Goal: Use online tool/utility: Utilize a website feature to perform a specific function

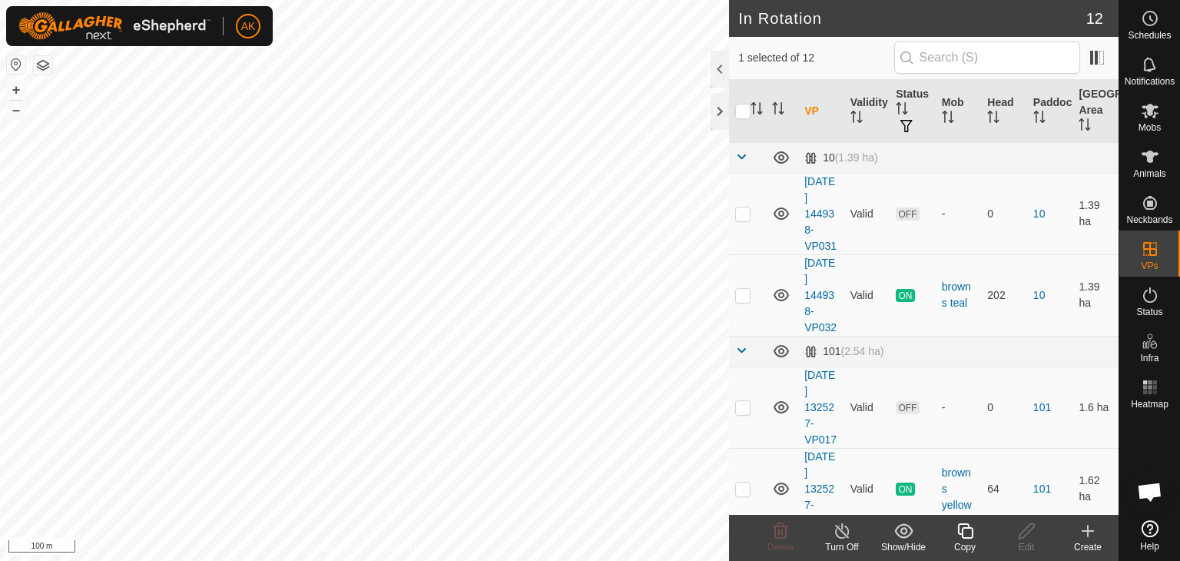
checkbox input "true"
checkbox input "false"
click at [772, 529] on icon at bounding box center [780, 531] width 18 height 18
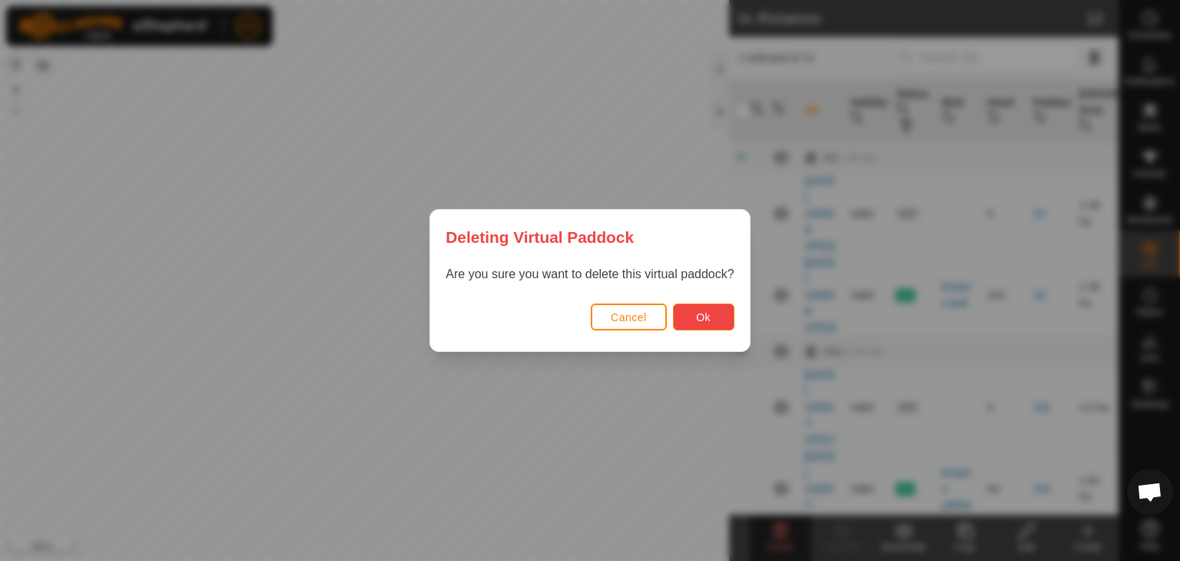
click at [715, 317] on button "Ok" at bounding box center [703, 317] width 61 height 27
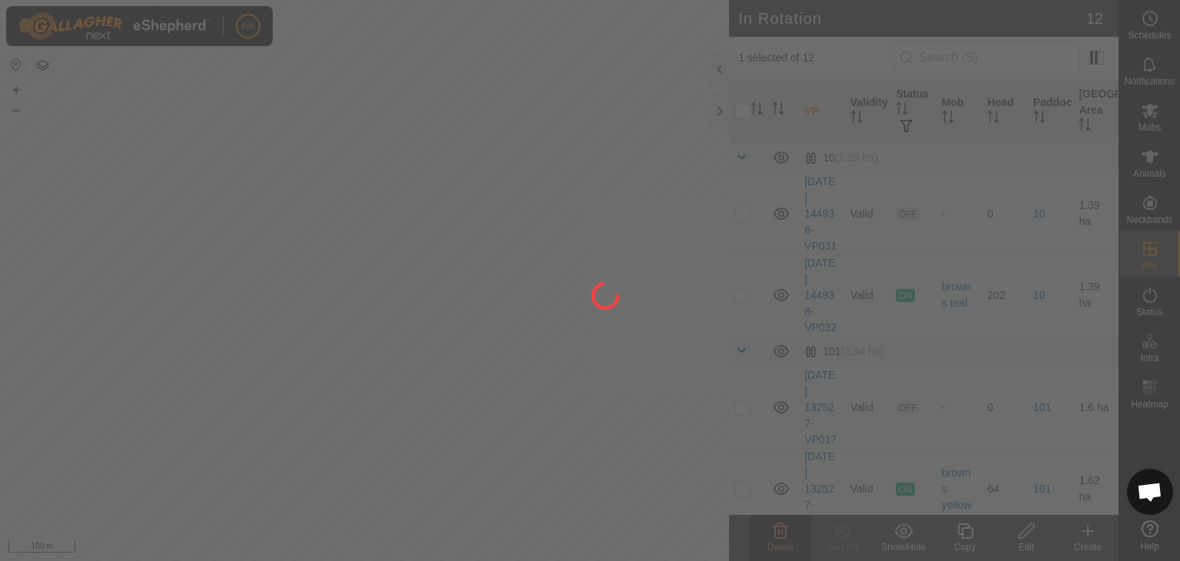
checkbox input "false"
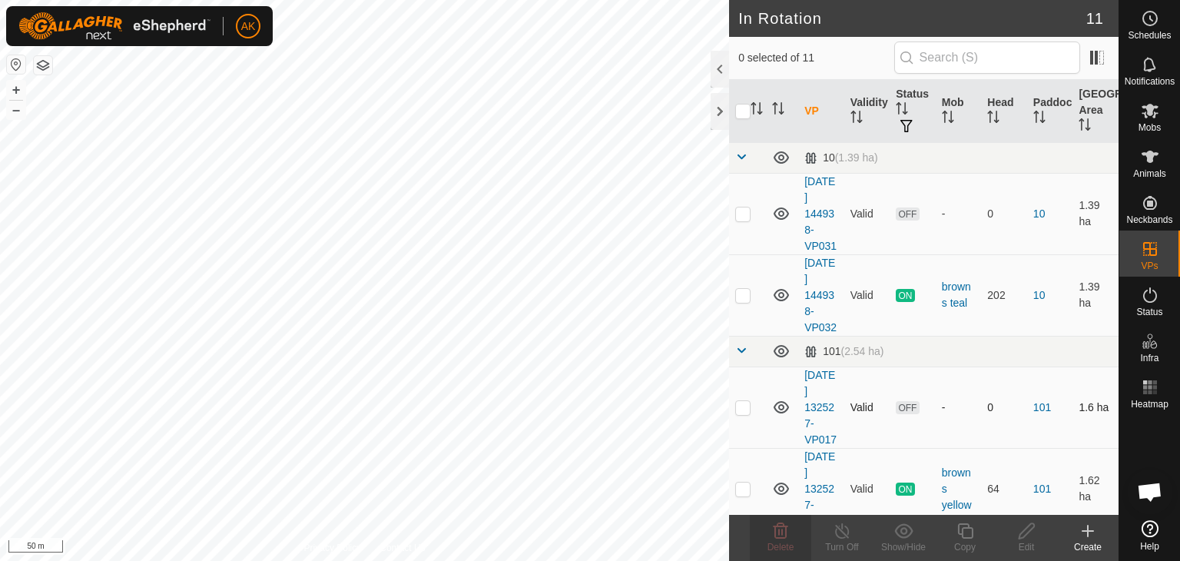
click at [731, 488] on div "In Rotation 11 0 selected of 11 VP Validity Status Mob Head Paddock Grazing Are…" at bounding box center [559, 280] width 1119 height 561
checkbox input "true"
checkbox input "false"
click at [778, 532] on icon at bounding box center [780, 531] width 18 height 18
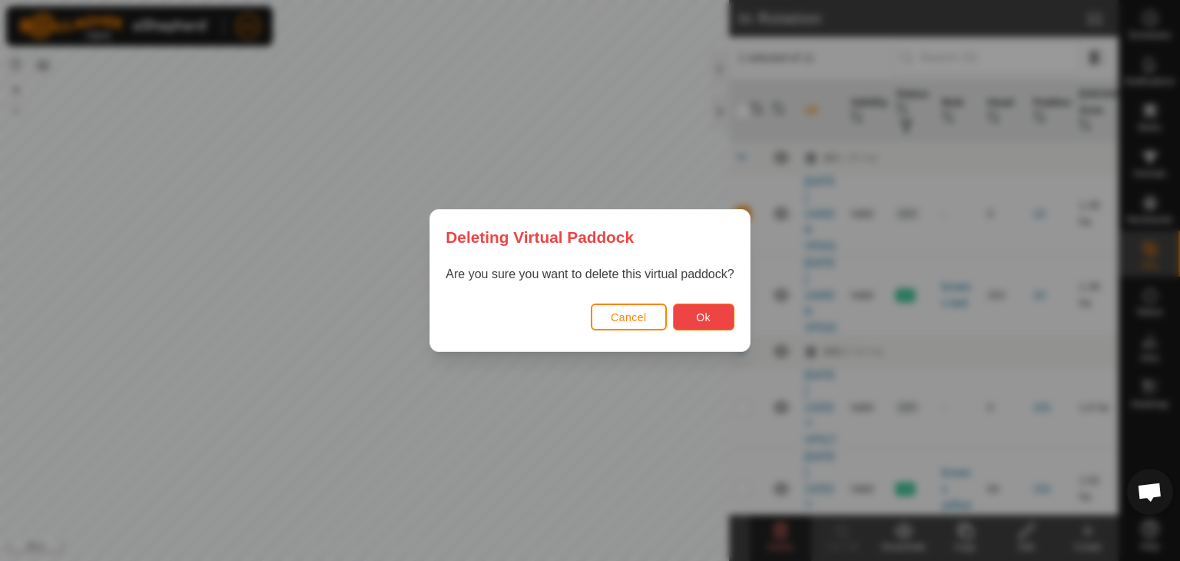
click at [705, 323] on button "Ok" at bounding box center [703, 317] width 61 height 27
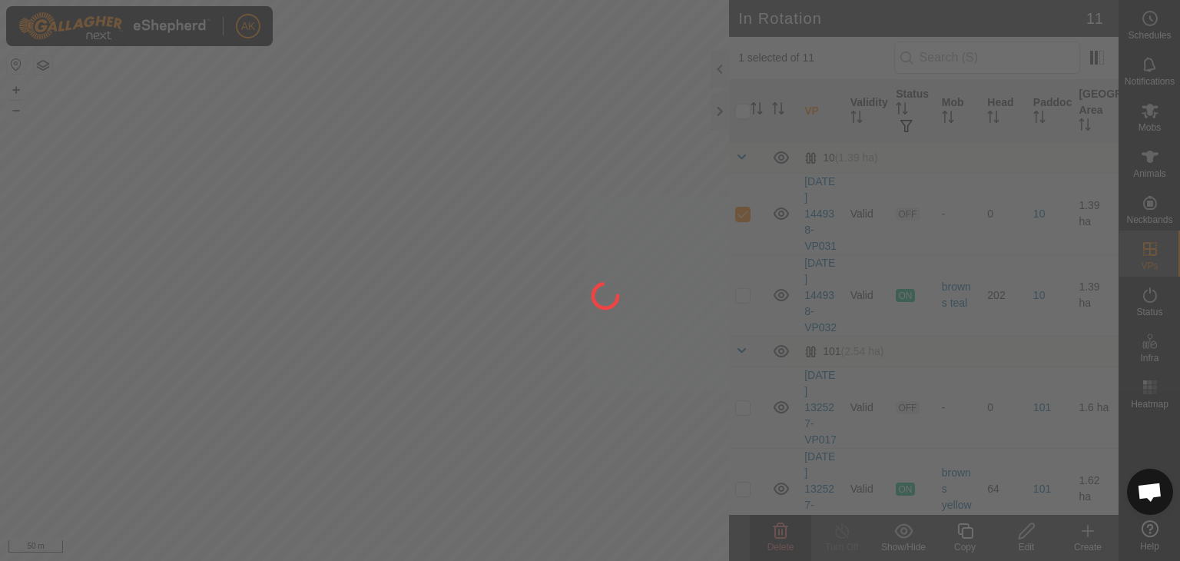
checkbox input "false"
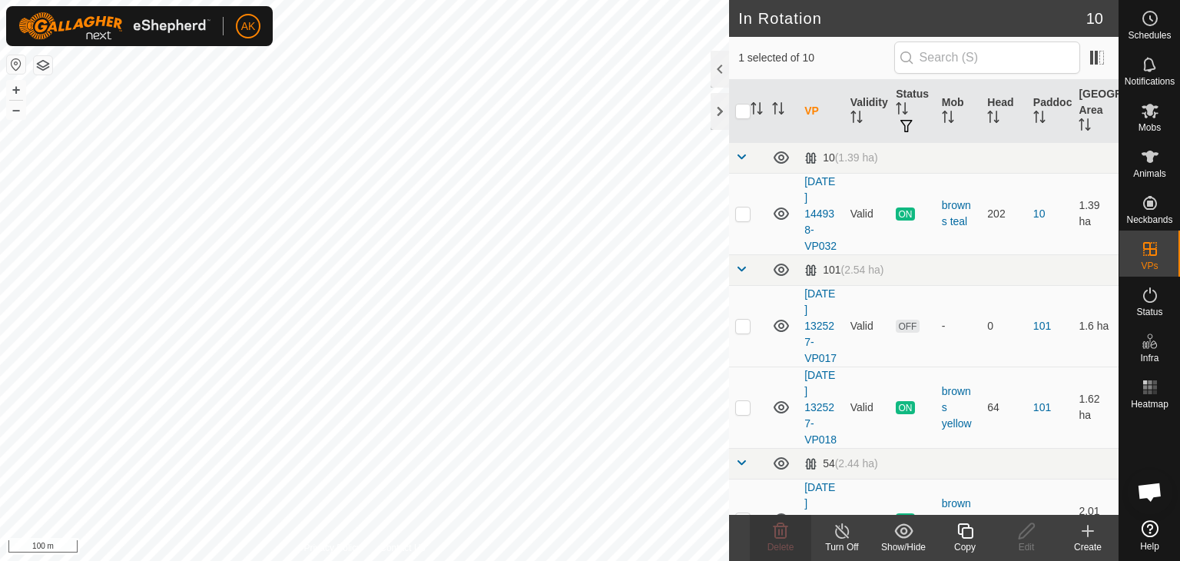
checkbox input "true"
checkbox input "false"
click at [775, 539] on icon at bounding box center [780, 531] width 18 height 18
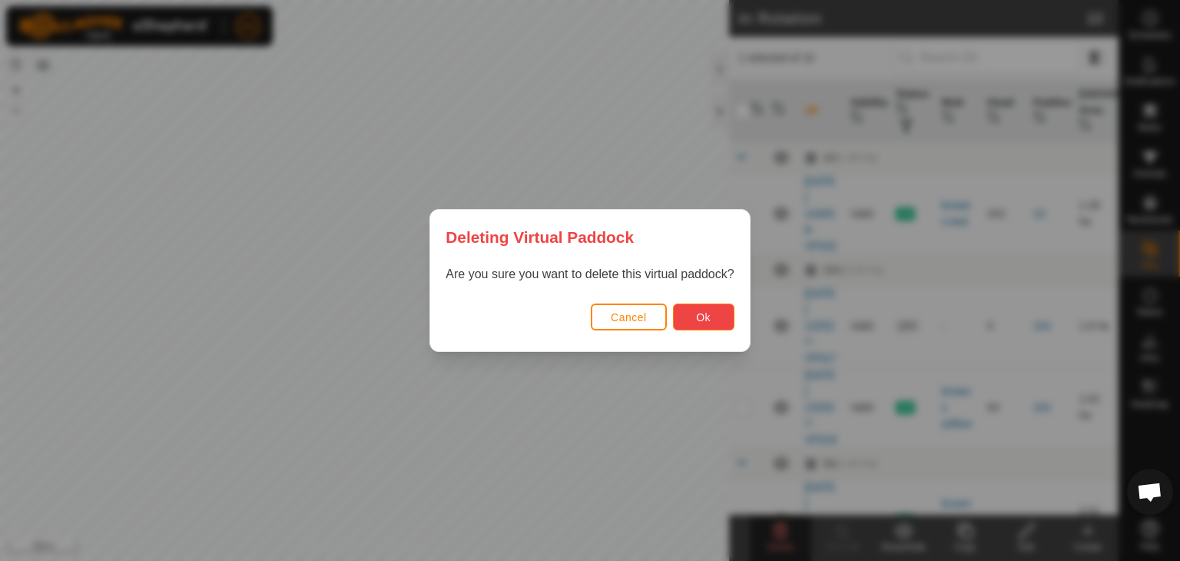
click at [698, 327] on button "Ok" at bounding box center [703, 317] width 61 height 27
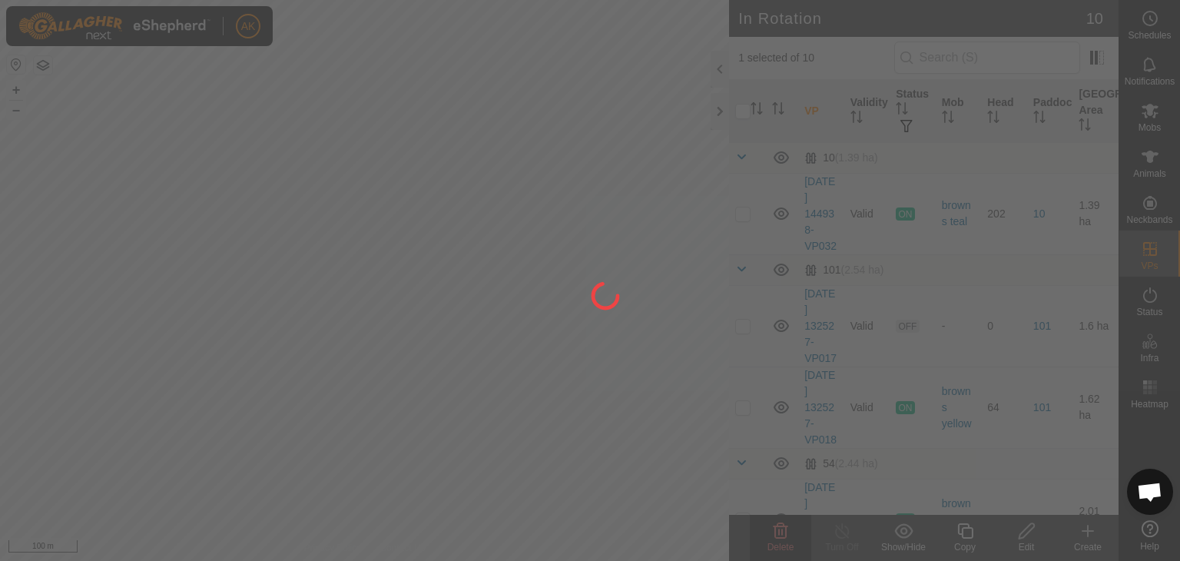
checkbox input "false"
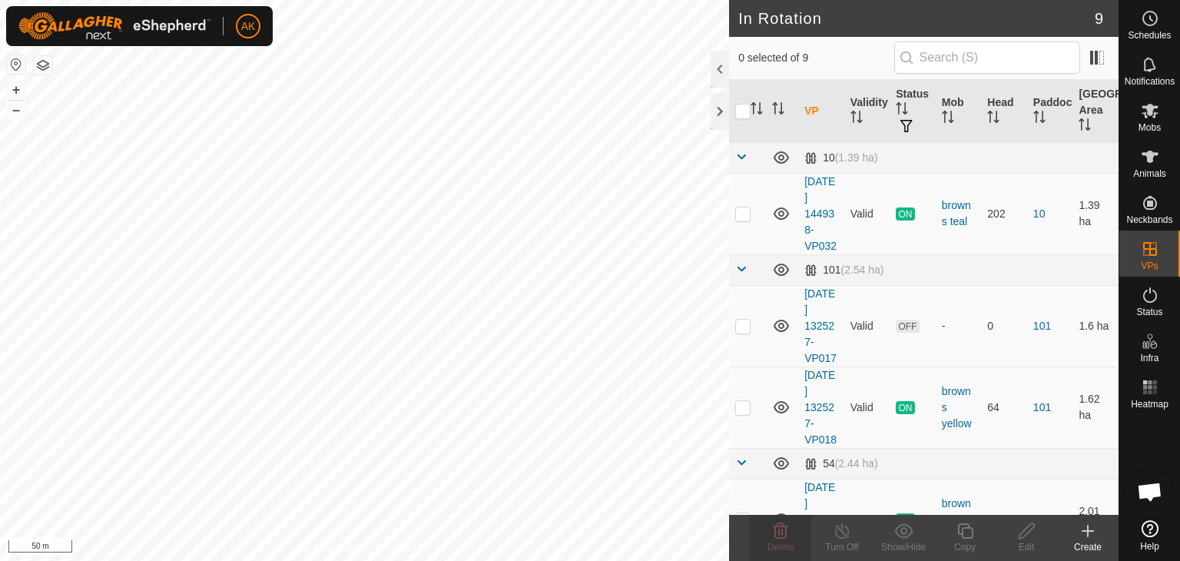
checkbox input "true"
click at [973, 530] on icon at bounding box center [964, 530] width 15 height 15
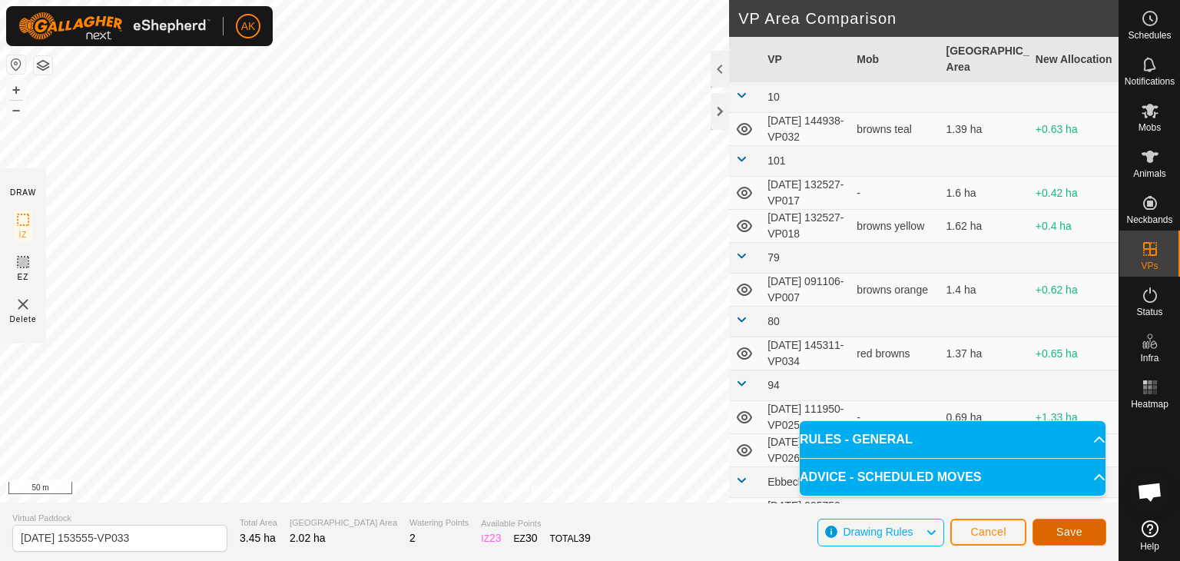
click at [1067, 537] on span "Save" at bounding box center [1070, 532] width 26 height 12
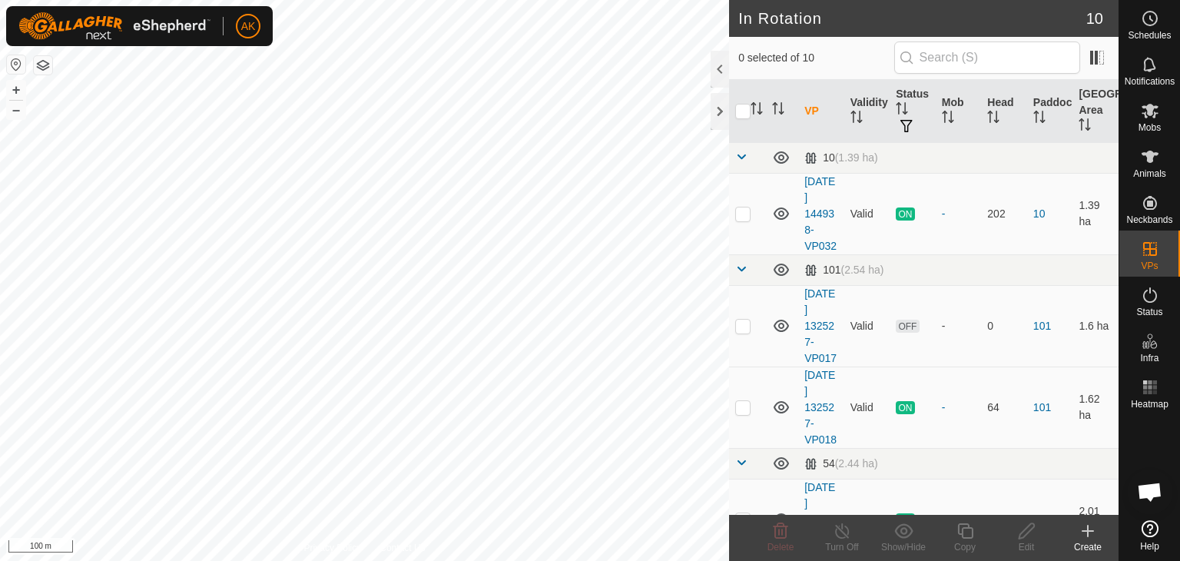
checkbox input "true"
click at [967, 529] on icon at bounding box center [965, 531] width 19 height 18
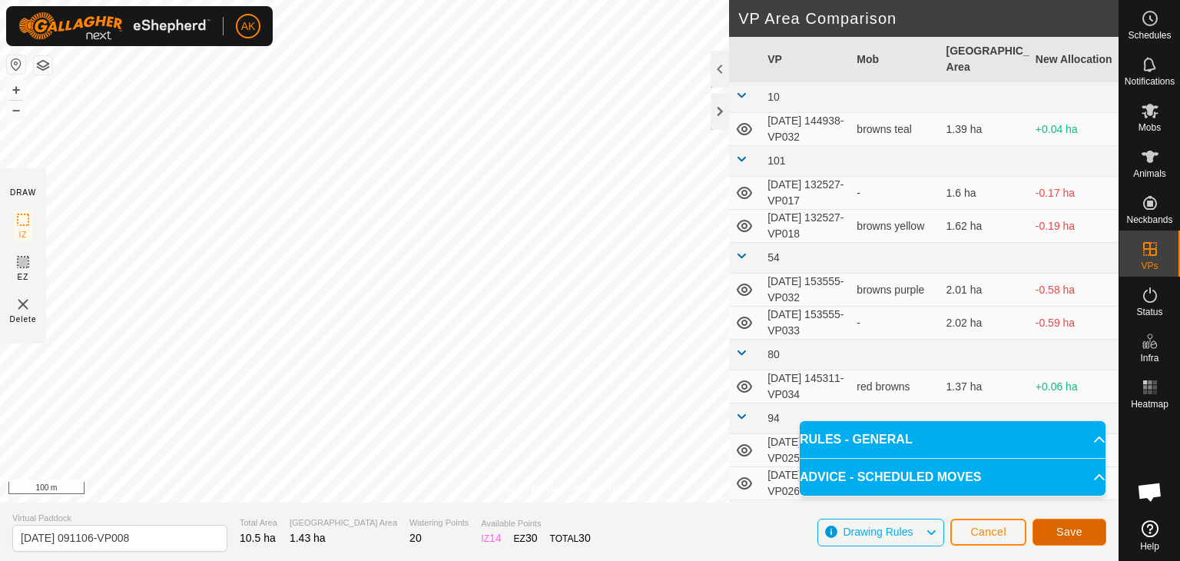
click at [1073, 532] on span "Save" at bounding box center [1070, 532] width 26 height 12
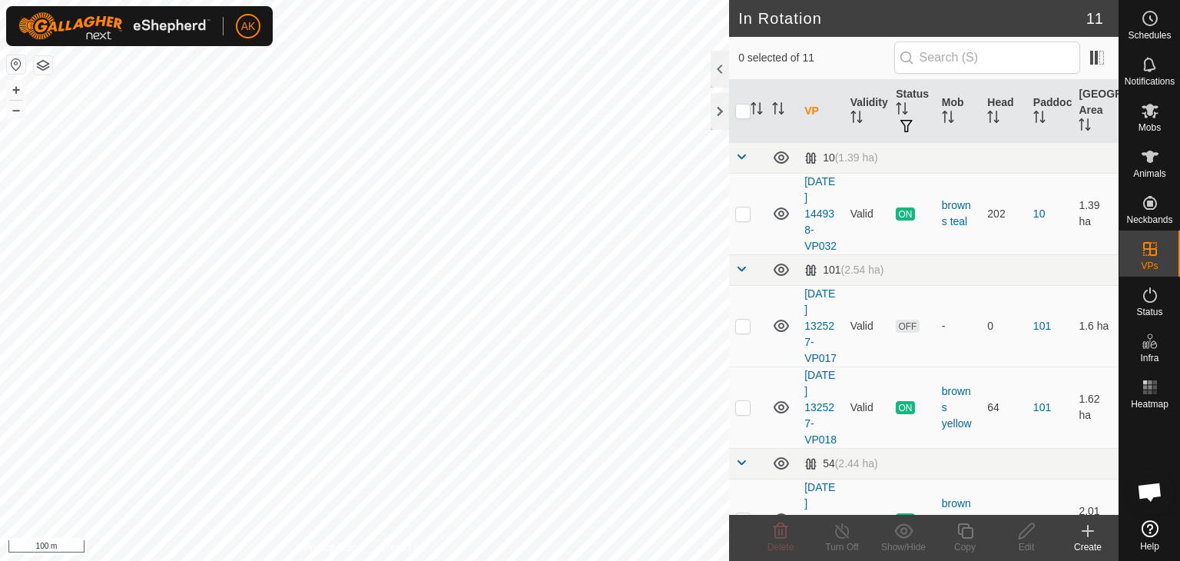
checkbox input "true"
click at [973, 538] on icon at bounding box center [965, 531] width 19 height 18
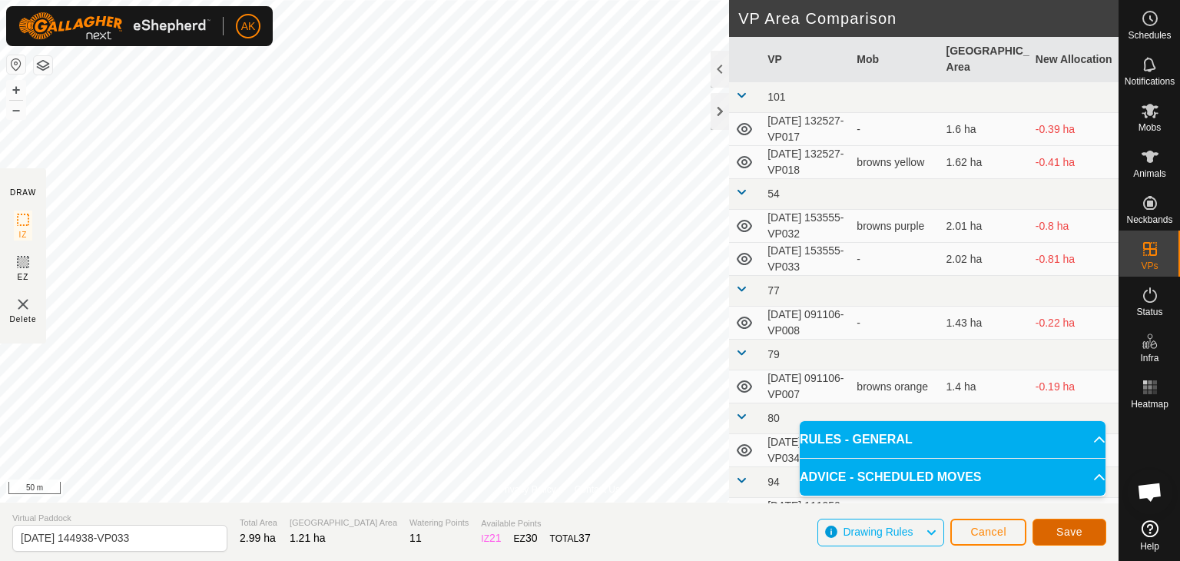
click at [1084, 539] on button "Save" at bounding box center [1070, 532] width 74 height 27
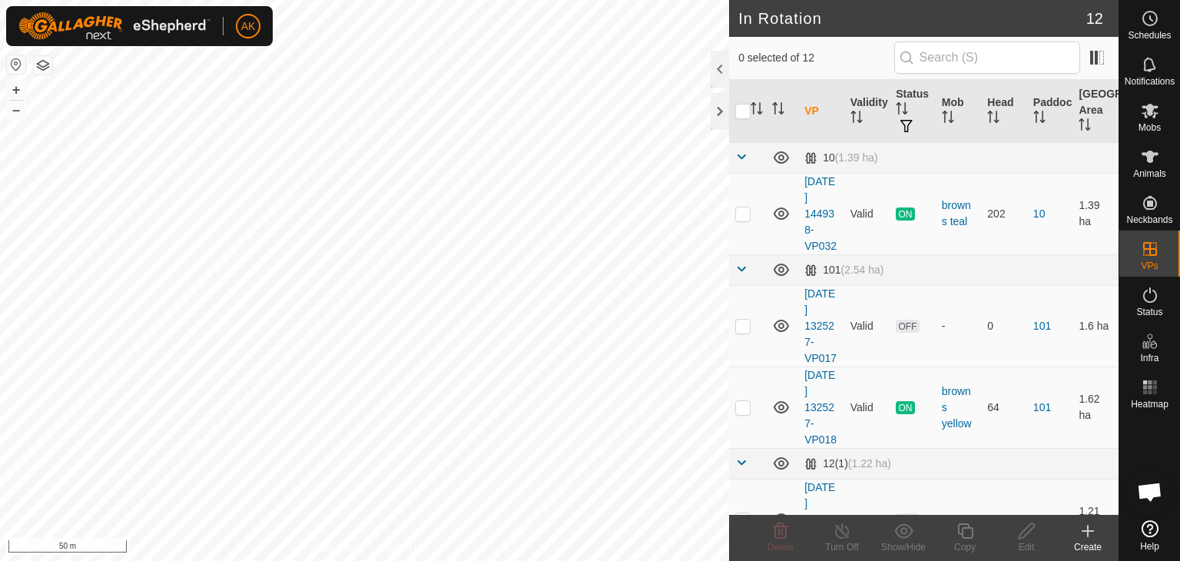
checkbox input "true"
click at [969, 532] on icon at bounding box center [965, 531] width 19 height 18
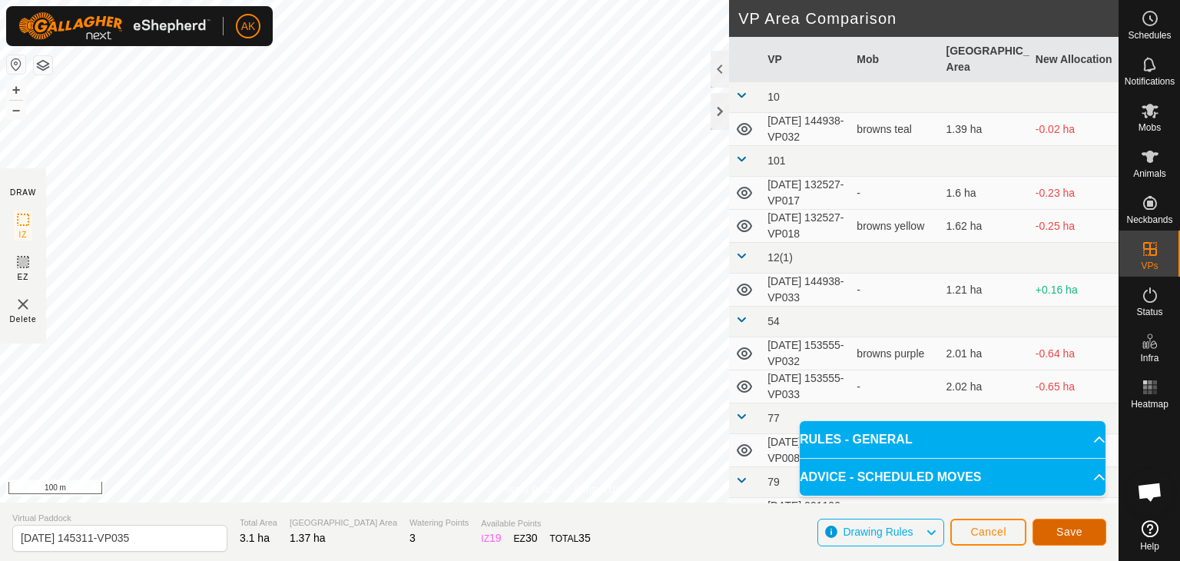
click at [1063, 526] on span "Save" at bounding box center [1070, 532] width 26 height 12
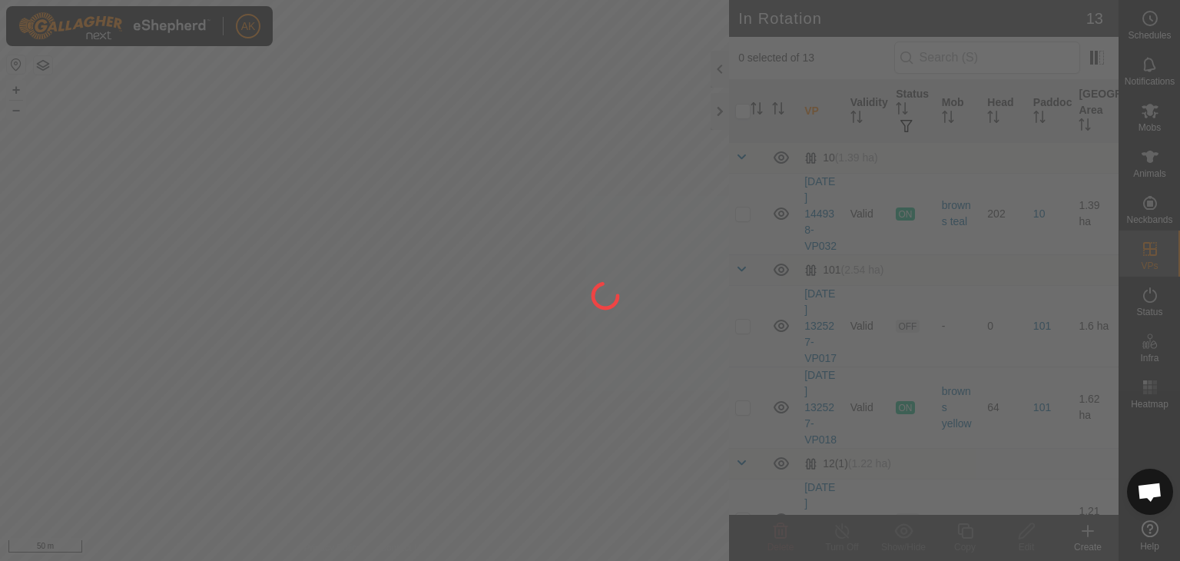
drag, startPoint x: 566, startPoint y: 313, endPoint x: 698, endPoint y: 339, distance: 134.0
click at [698, 339] on div at bounding box center [590, 280] width 1180 height 561
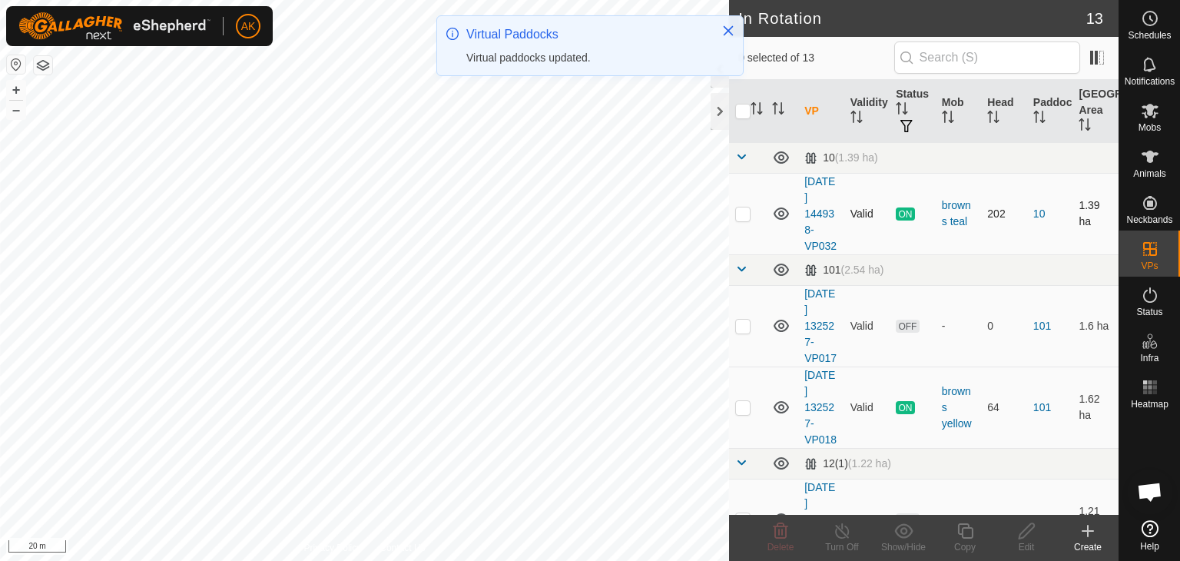
click at [779, 243] on div "In Rotation 13 0 selected of 13 VP Validity Status Mob Head Paddock Grazing Are…" at bounding box center [559, 280] width 1119 height 561
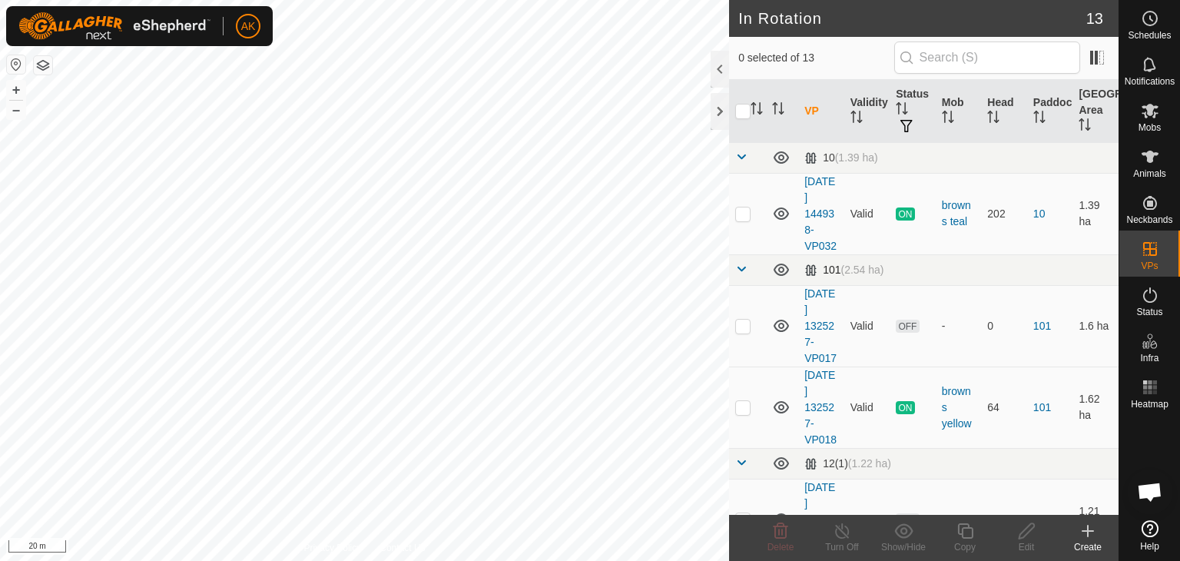
checkbox input "true"
checkbox input "false"
click at [782, 531] on icon at bounding box center [781, 530] width 15 height 15
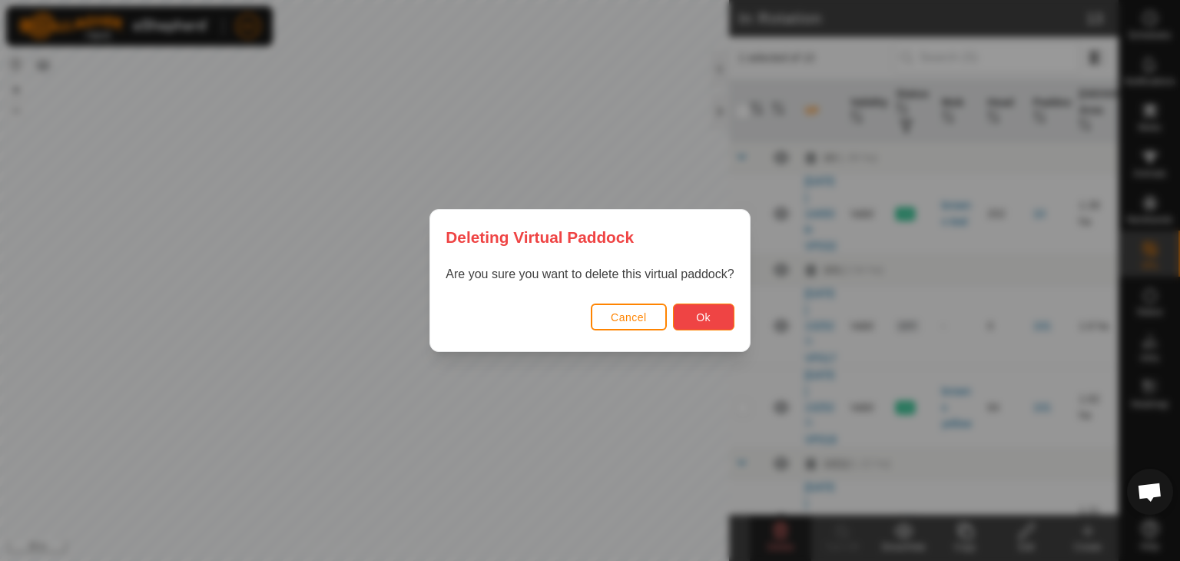
click at [710, 307] on button "Ok" at bounding box center [703, 317] width 61 height 27
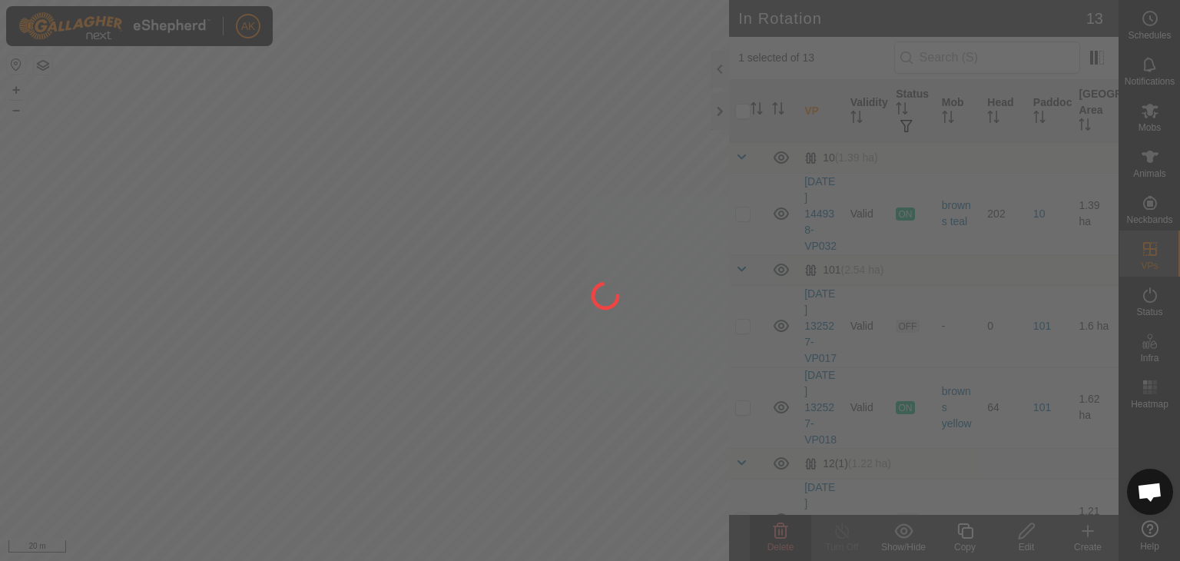
checkbox input "false"
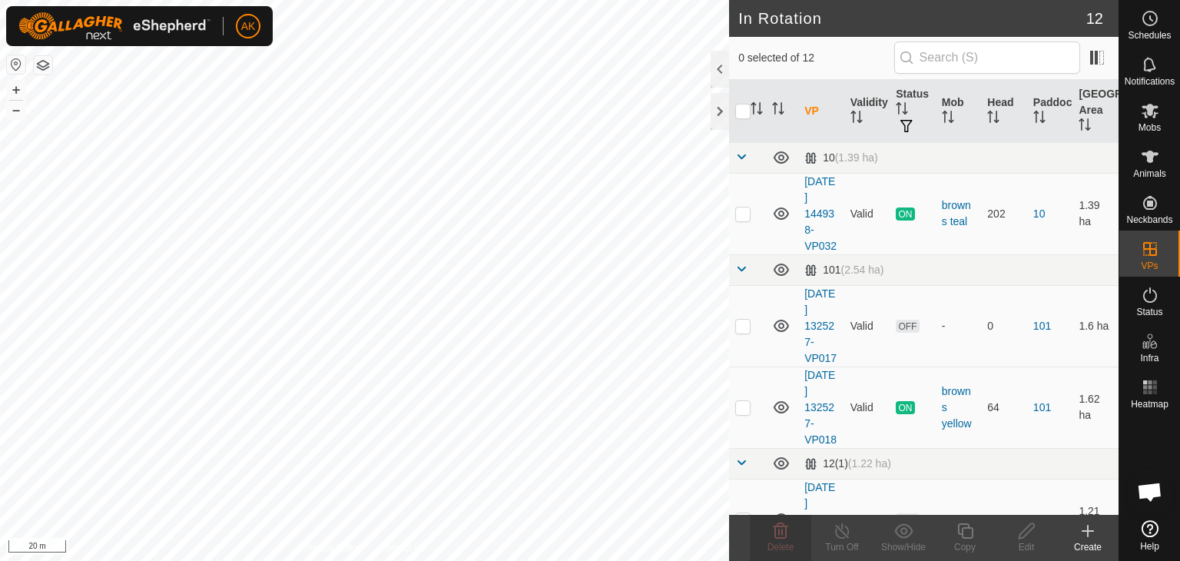
checkbox input "true"
click at [965, 526] on icon at bounding box center [965, 531] width 19 height 18
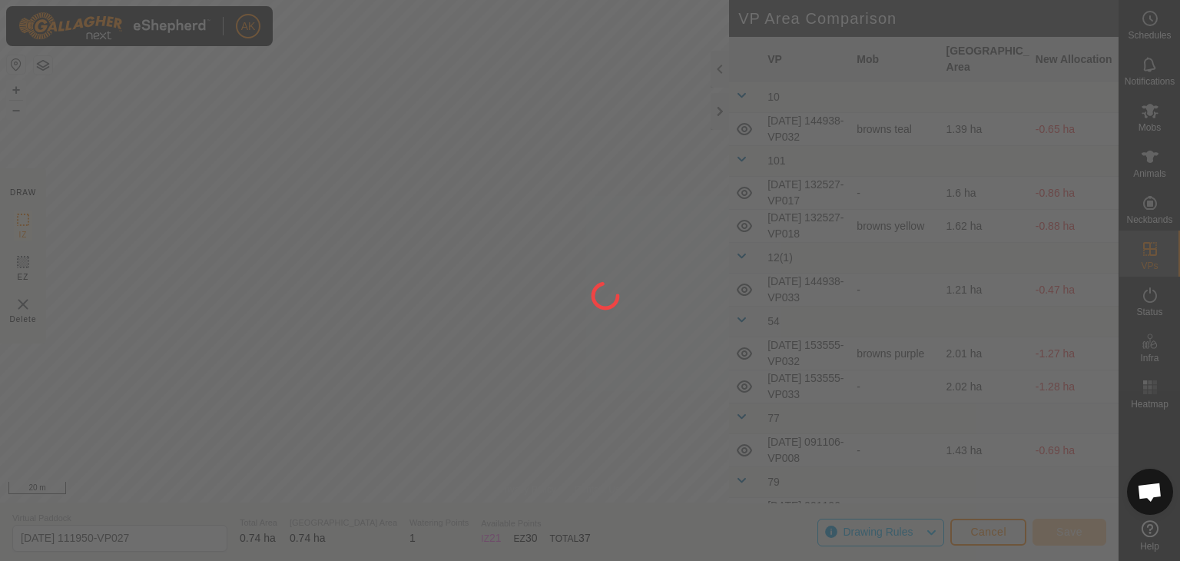
drag, startPoint x: 563, startPoint y: 363, endPoint x: 498, endPoint y: 426, distance: 90.8
click at [498, 426] on div at bounding box center [590, 280] width 1180 height 561
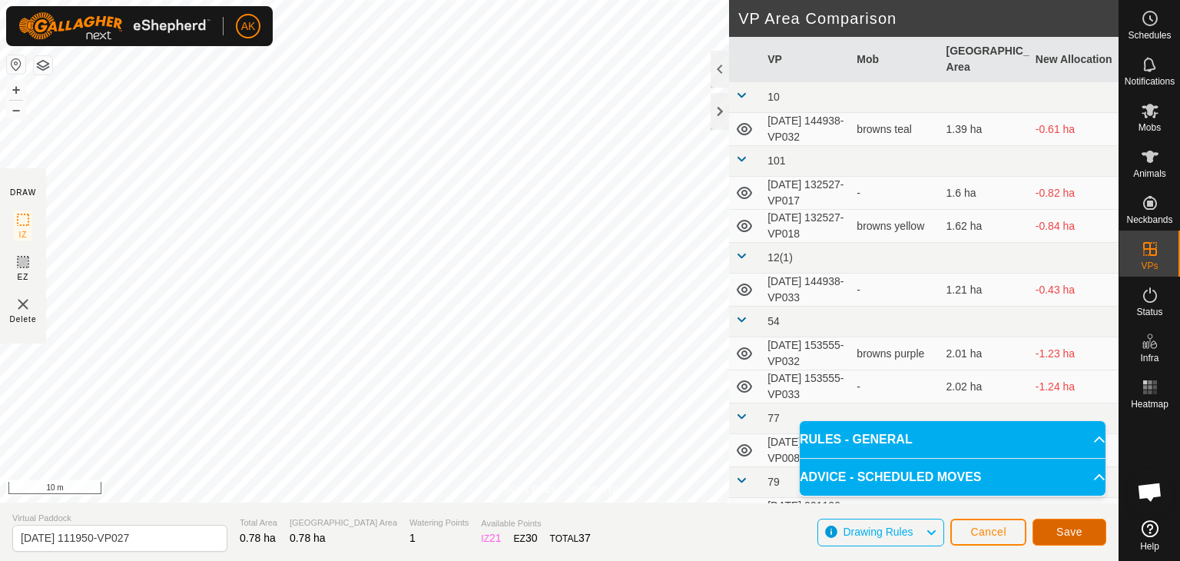
click at [1073, 528] on span "Save" at bounding box center [1070, 532] width 26 height 12
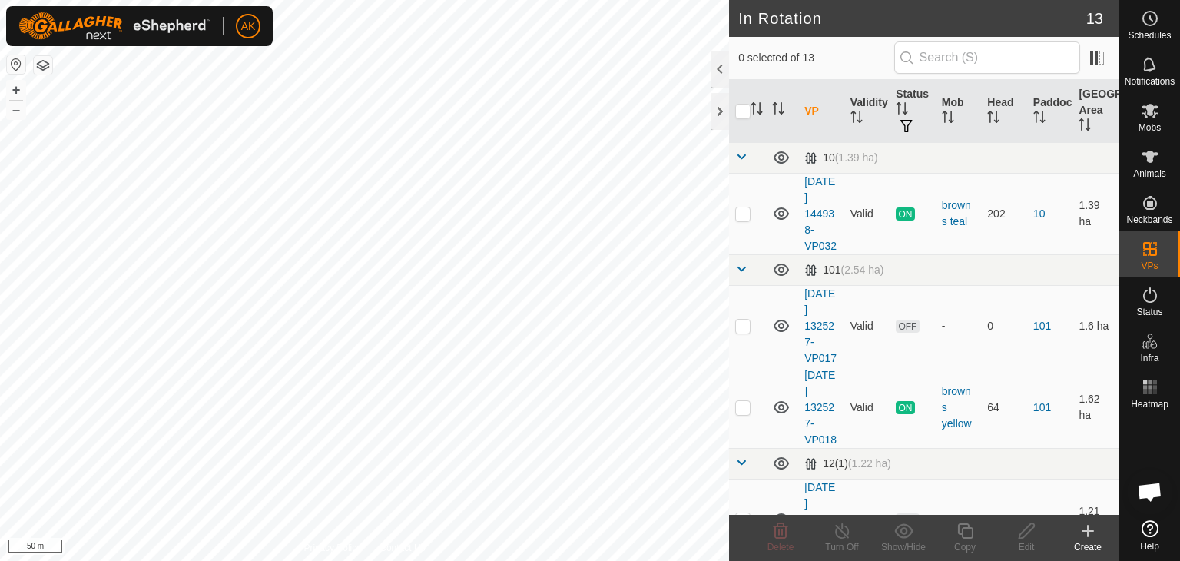
checkbox input "true"
checkbox input "false"
click at [785, 539] on icon at bounding box center [780, 531] width 18 height 18
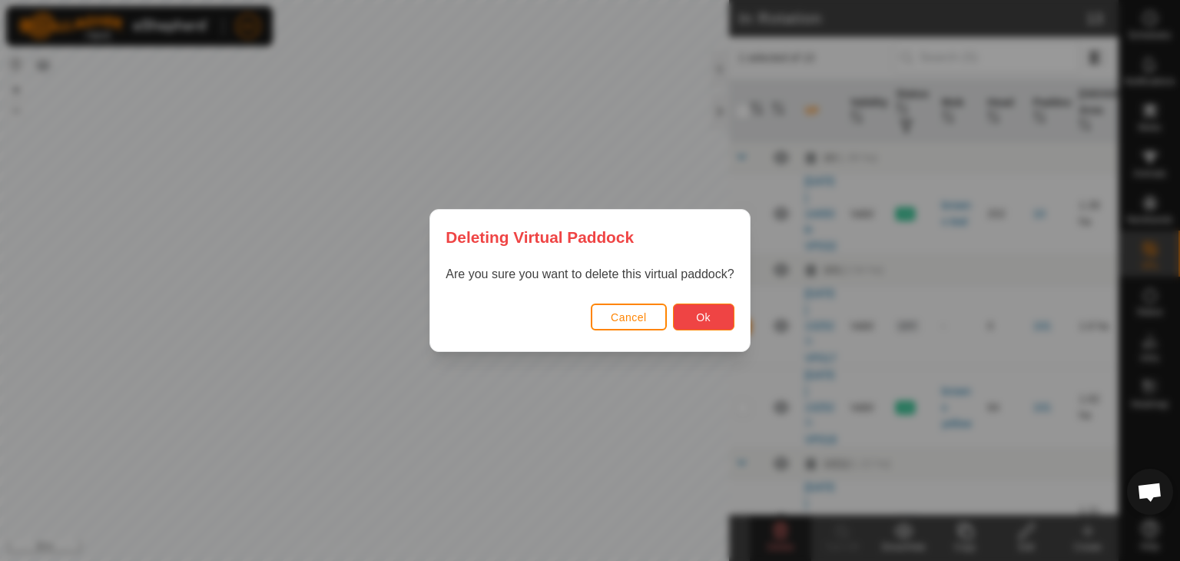
click at [705, 311] on span "Ok" at bounding box center [703, 317] width 15 height 12
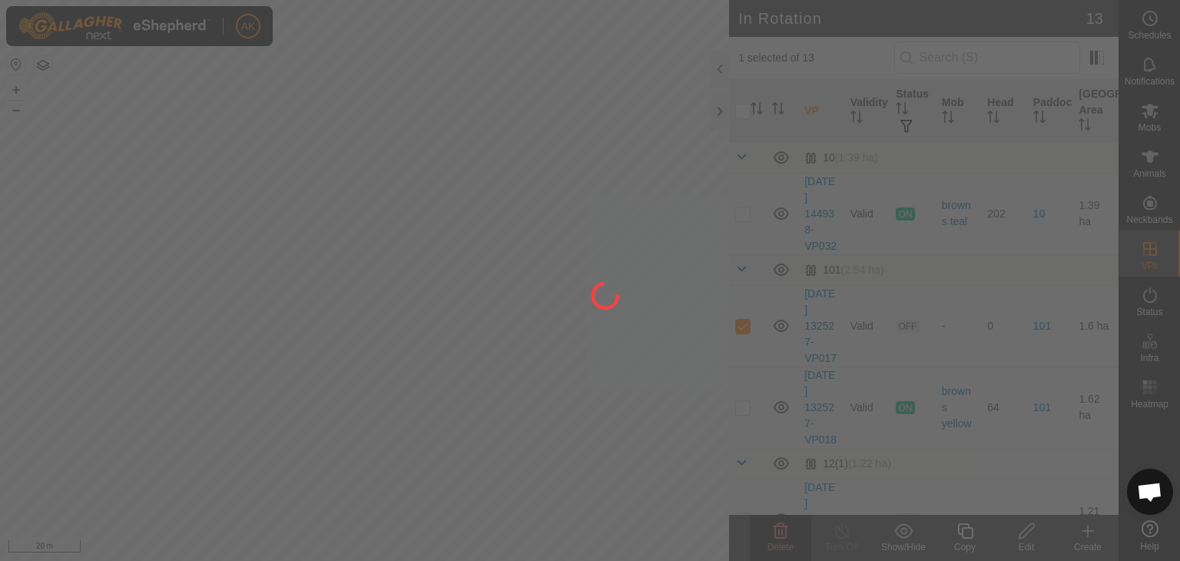
checkbox input "false"
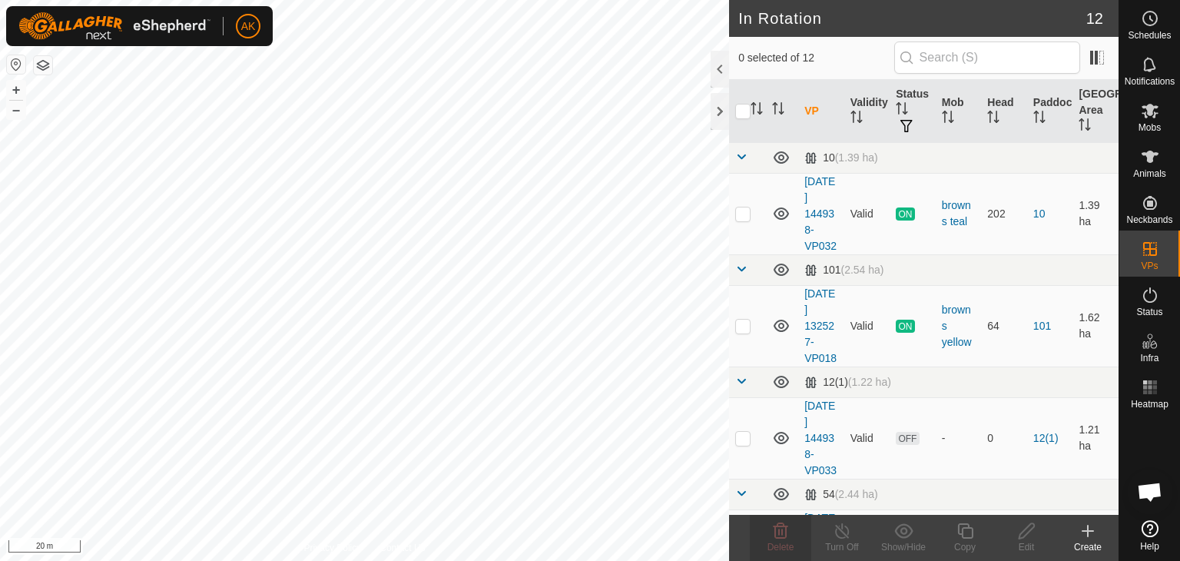
click at [358, 344] on div "AK Schedules Notifications Mobs Animals Neckbands VPs Status Infra Heatmap Help…" at bounding box center [590, 280] width 1180 height 561
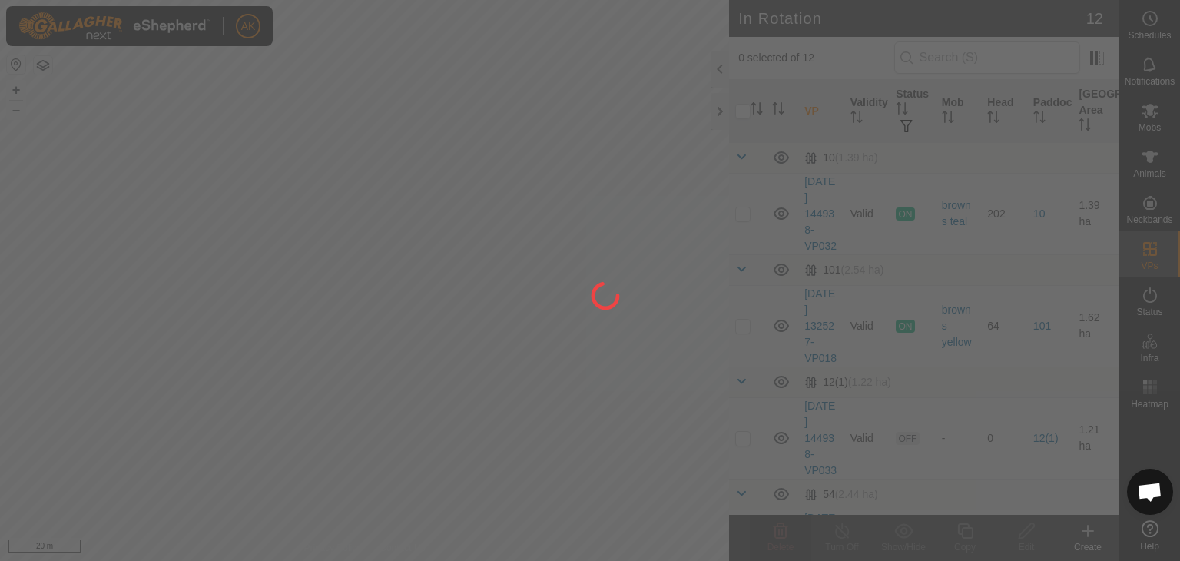
checkbox input "true"
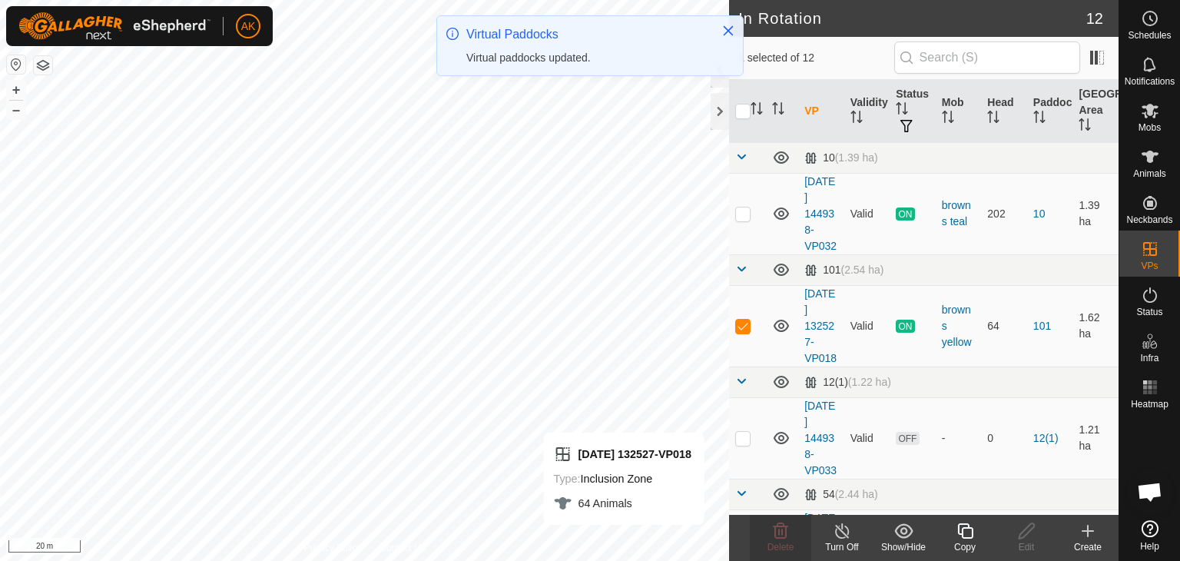
click at [965, 536] on icon at bounding box center [965, 531] width 19 height 18
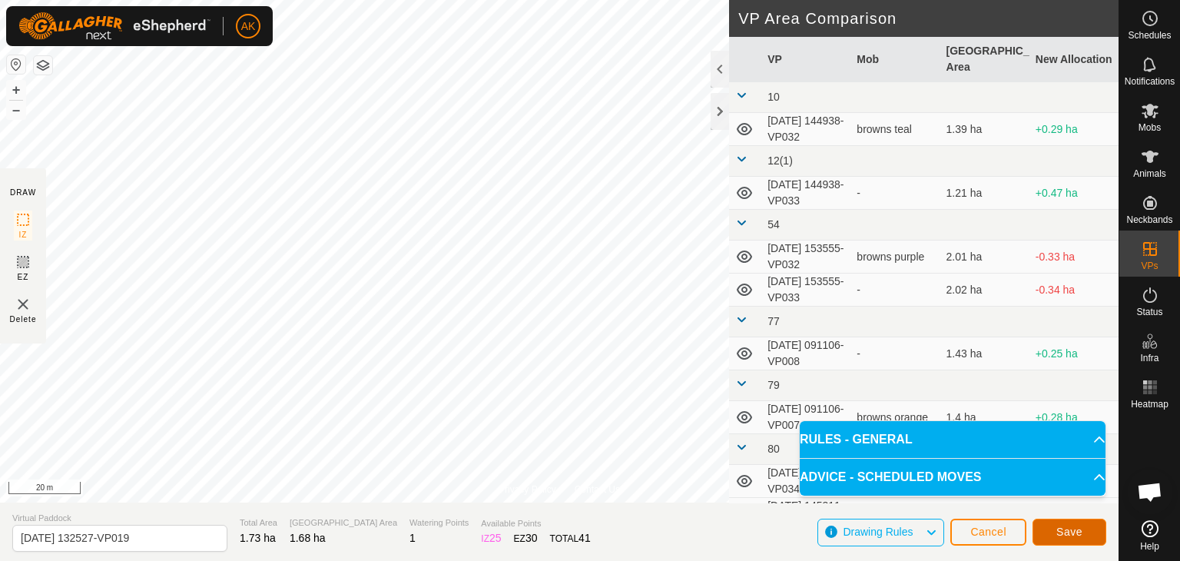
click at [1054, 529] on button "Save" at bounding box center [1070, 532] width 74 height 27
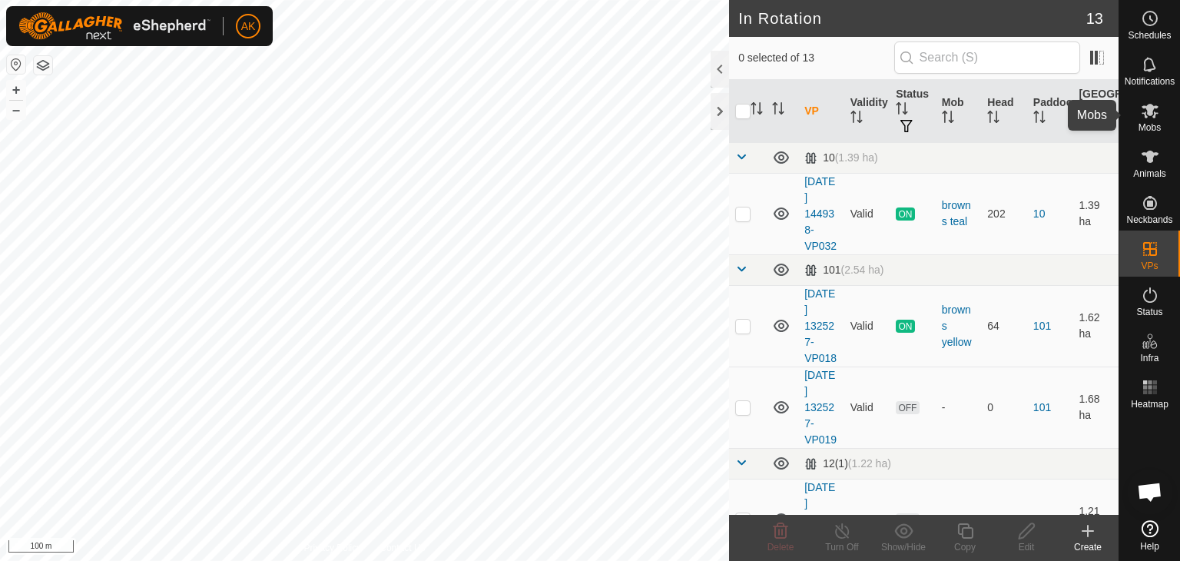
click at [1149, 104] on icon at bounding box center [1150, 111] width 17 height 15
